Goal: Navigation & Orientation: Find specific page/section

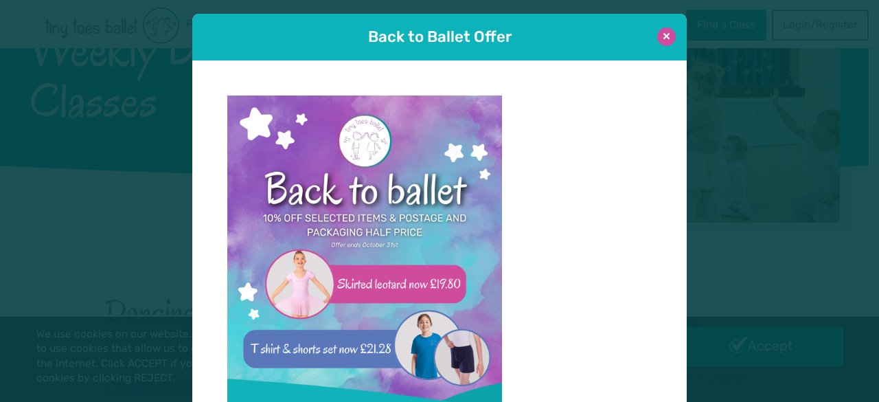
click at [666, 34] on button at bounding box center [666, 36] width 19 height 19
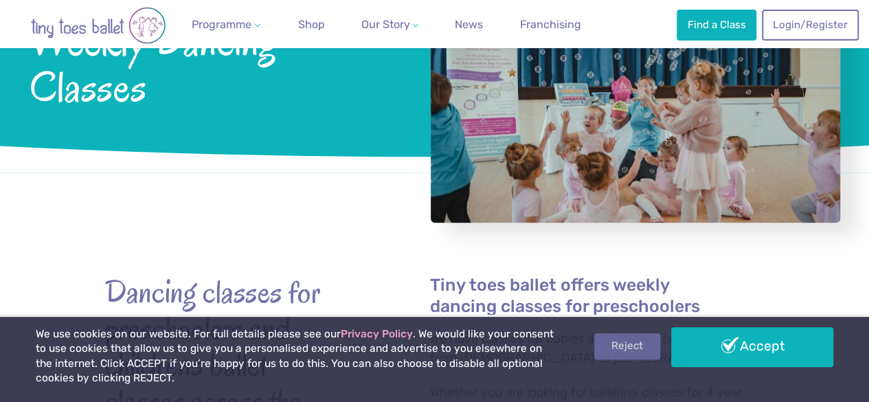
click at [640, 353] on link "Reject" at bounding box center [627, 346] width 66 height 26
